Goal: Find specific page/section: Find specific page/section

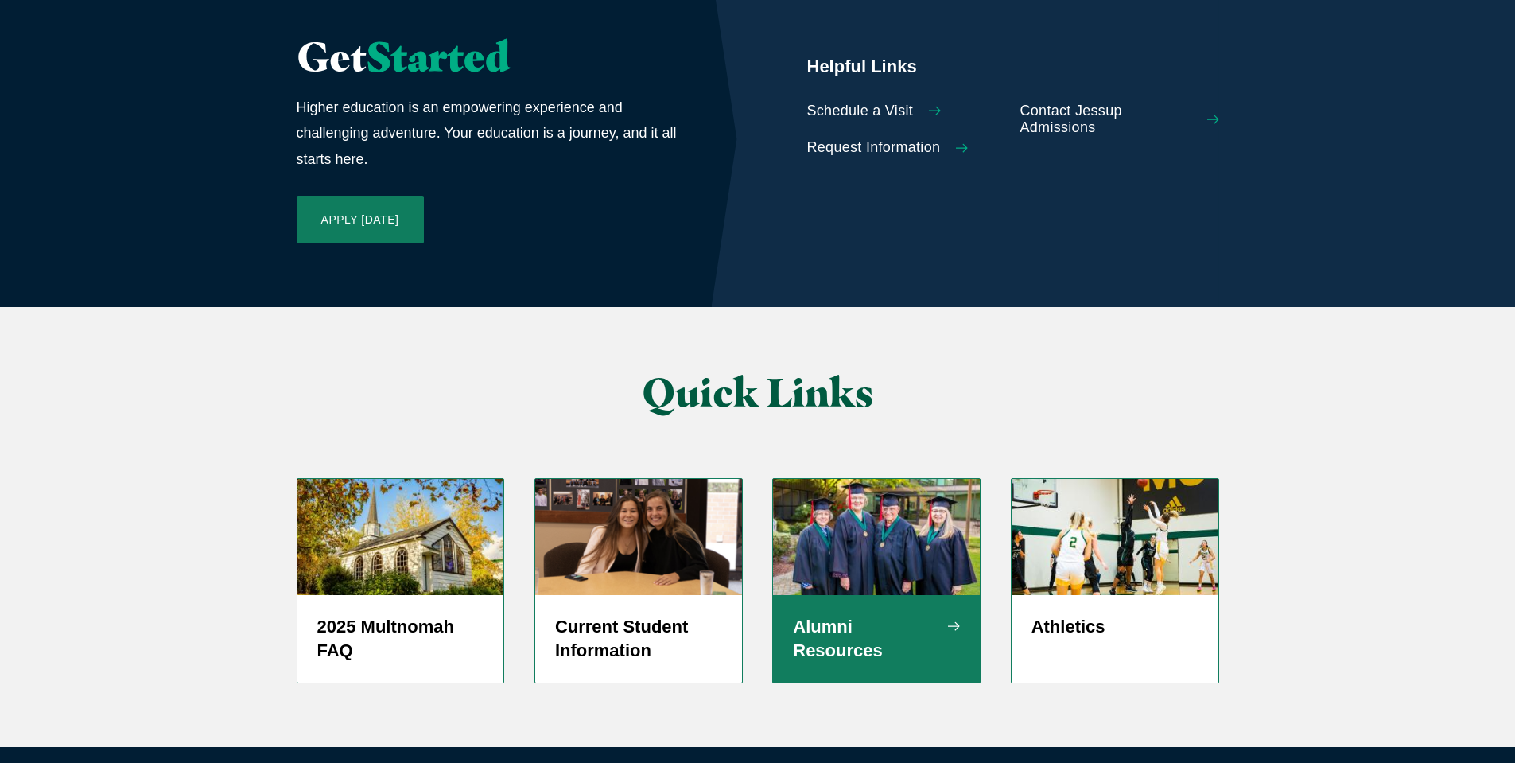
scroll to position [3743, 0]
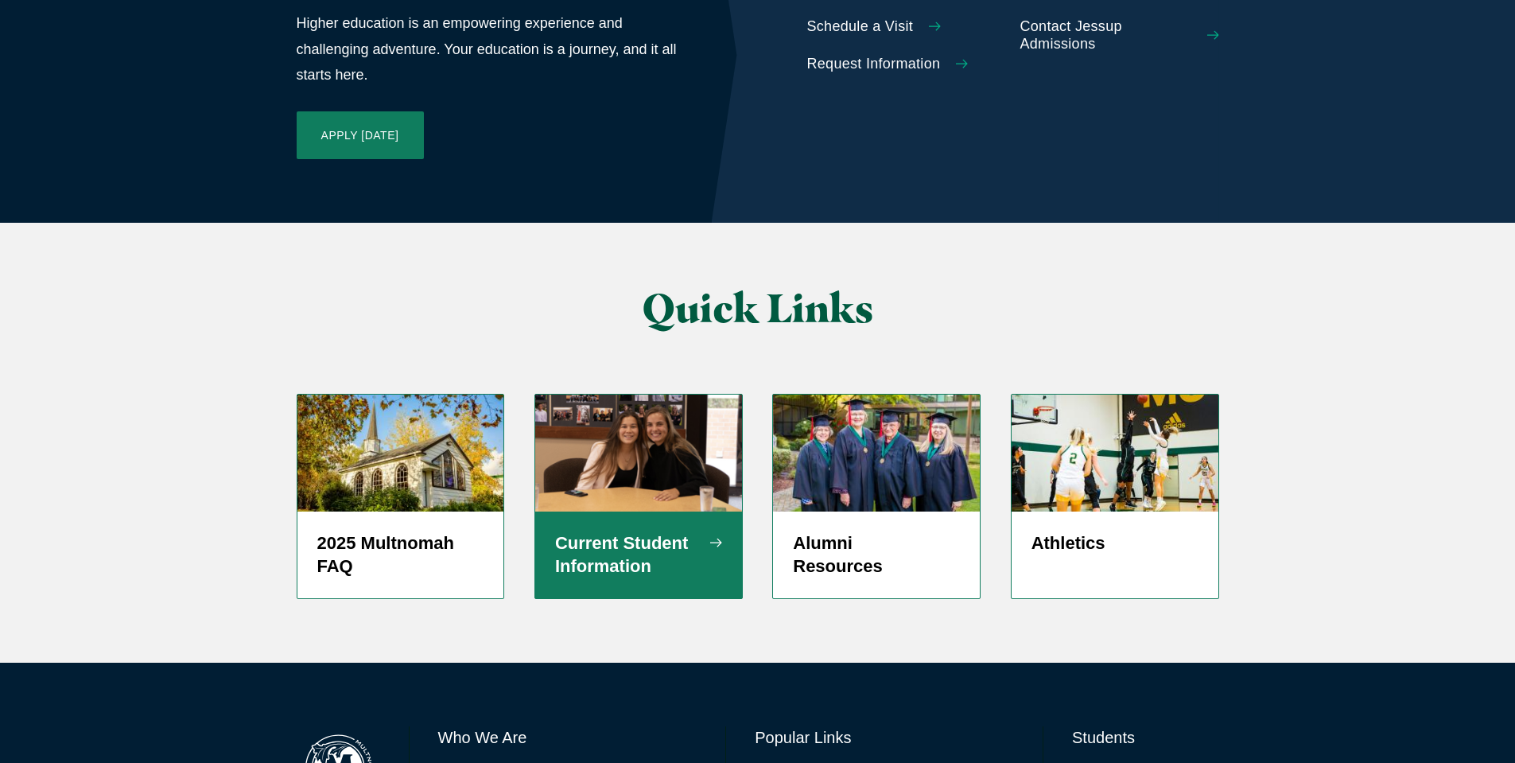
click at [642, 531] on h5 "Current Student Information" at bounding box center [638, 555] width 167 height 48
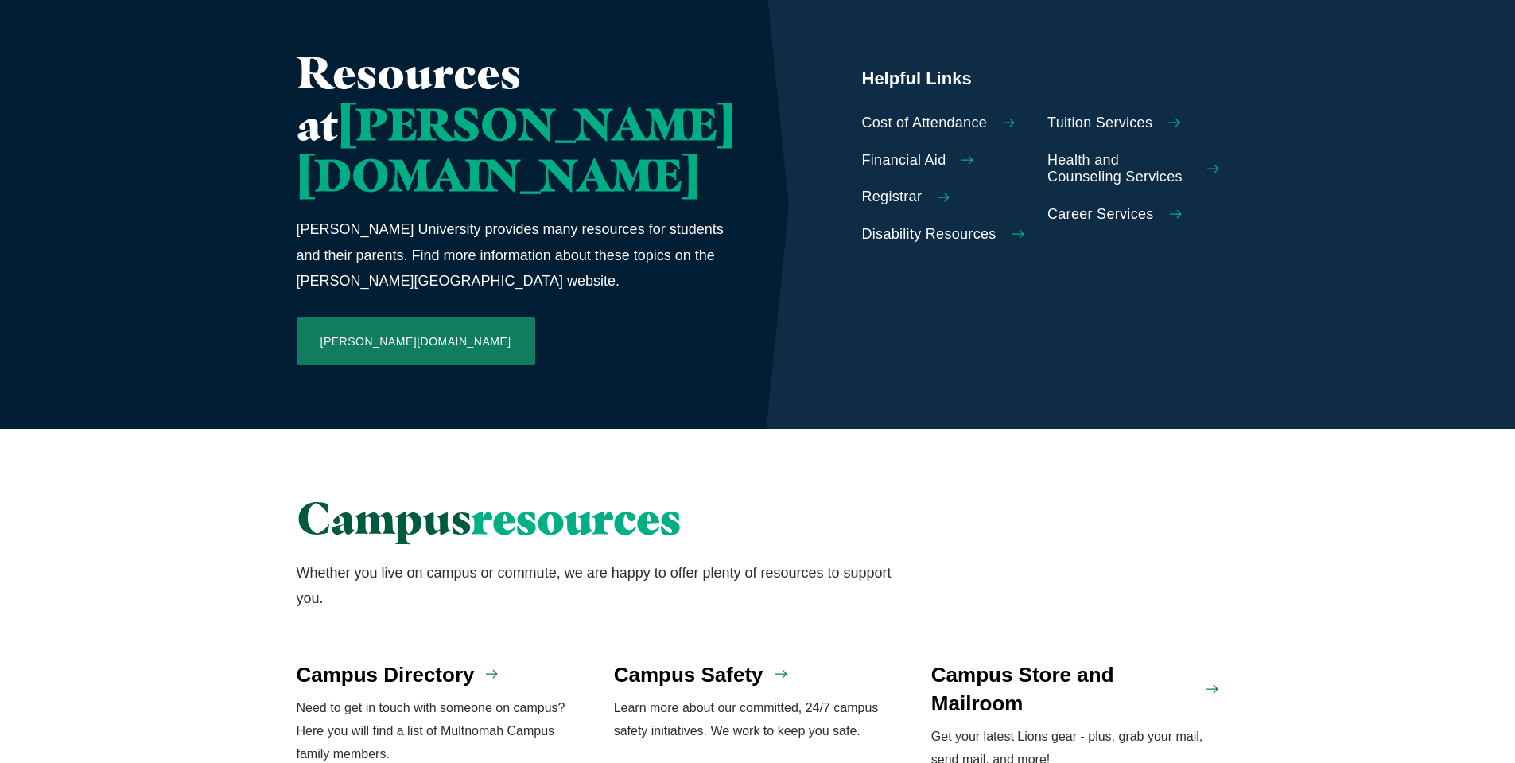
scroll to position [1114, 0]
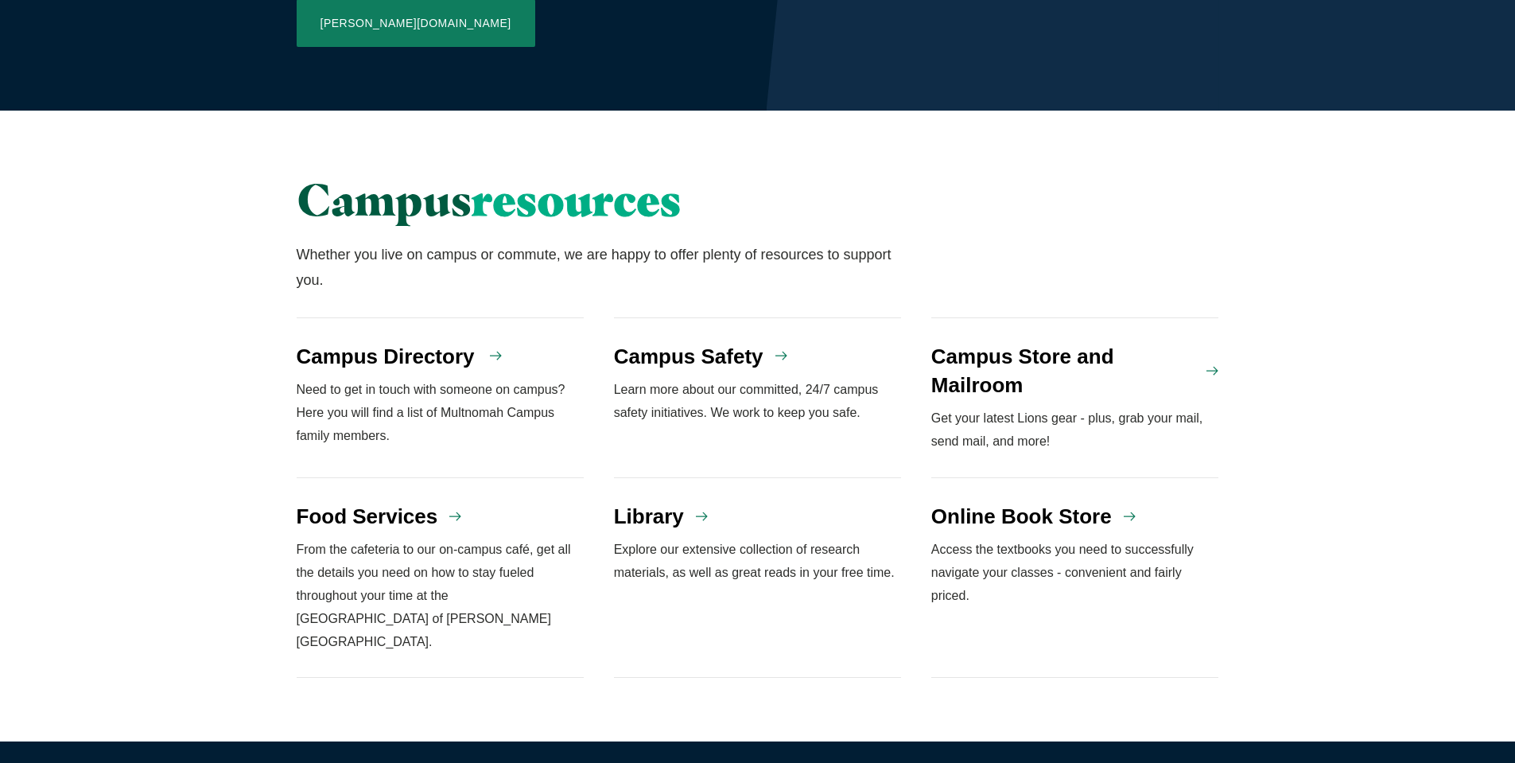
click at [364, 342] on h4 "Campus Directory" at bounding box center [386, 356] width 178 height 29
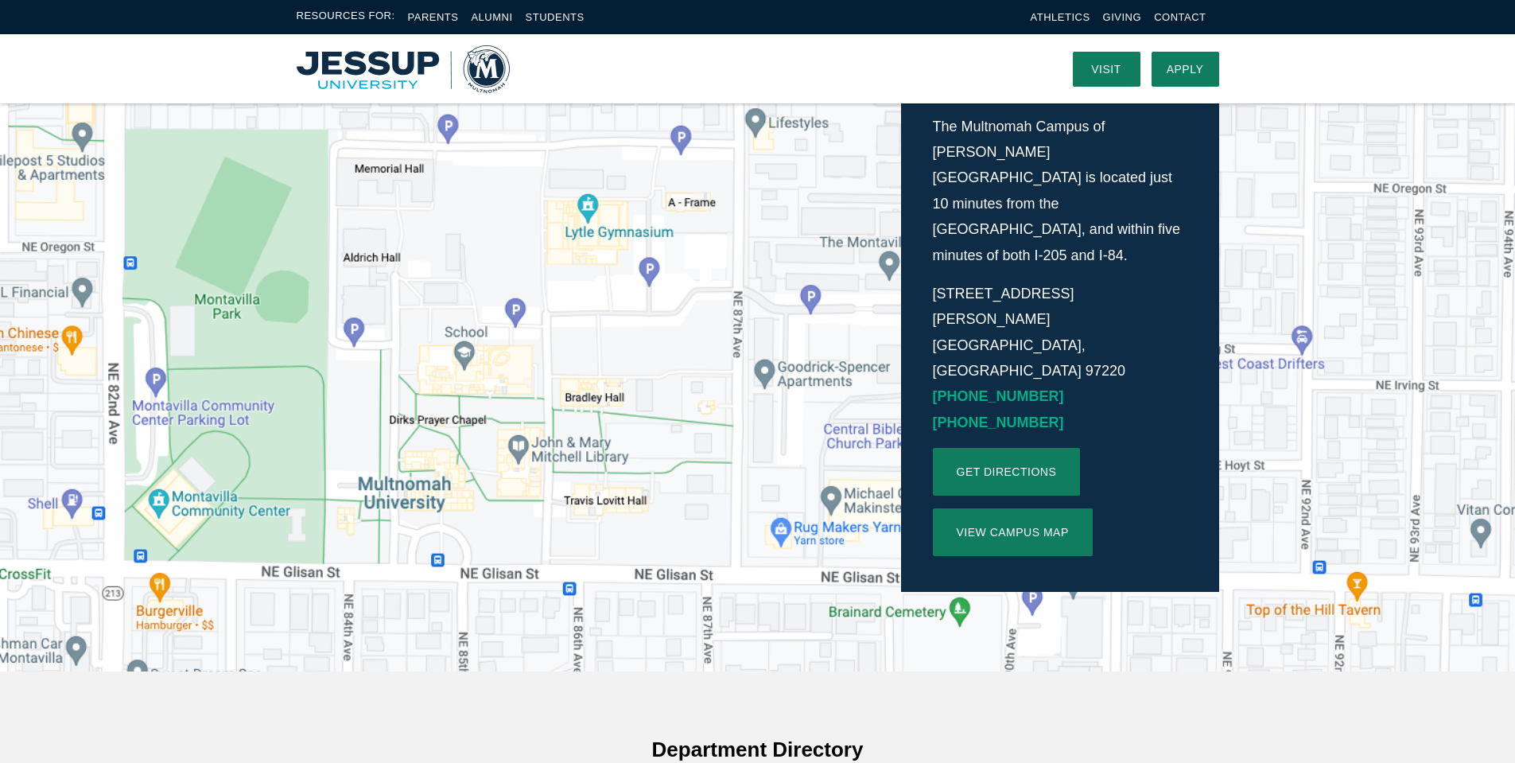
scroll to position [159, 0]
